Goal: Task Accomplishment & Management: Complete application form

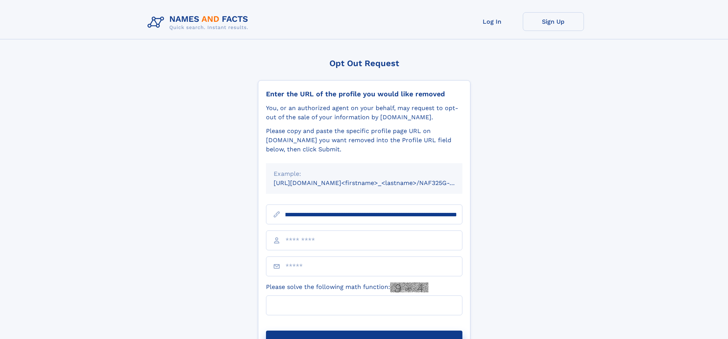
scroll to position [0, 96]
type input "**********"
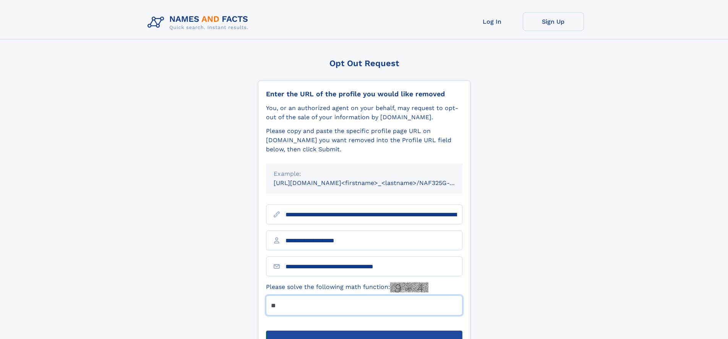
type input "**"
click at [364, 331] on button "Submit Opt Out Request" at bounding box center [364, 343] width 196 height 24
